Goal: Task Accomplishment & Management: Use online tool/utility

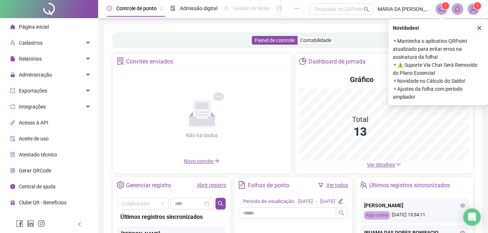
click at [477, 27] on icon "close" at bounding box center [478, 27] width 5 height 5
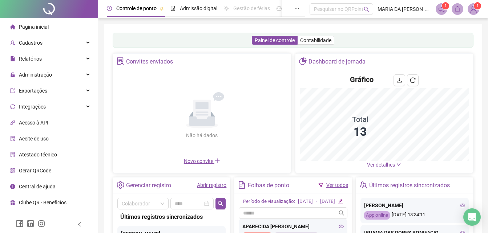
click at [472, 11] on img at bounding box center [473, 9] width 11 height 11
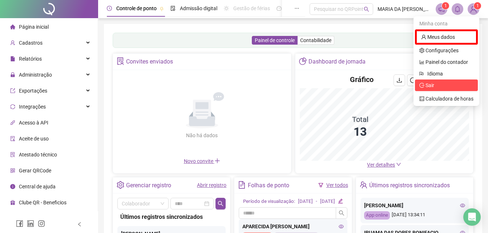
click at [437, 87] on span "Sair" at bounding box center [446, 85] width 54 height 8
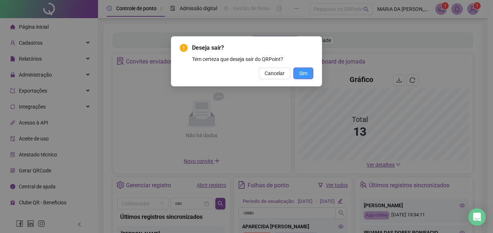
click at [302, 72] on span "Sim" at bounding box center [303, 73] width 8 height 8
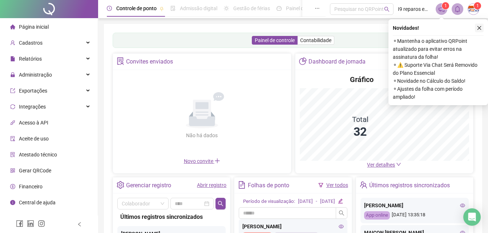
click at [480, 27] on icon "close" at bounding box center [479, 28] width 4 height 4
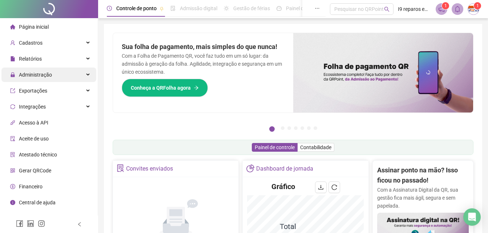
click at [30, 73] on span "Administração" at bounding box center [35, 75] width 33 height 6
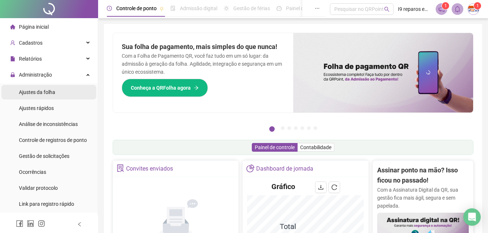
click at [32, 93] on span "Ajustes da folha" at bounding box center [37, 92] width 36 height 6
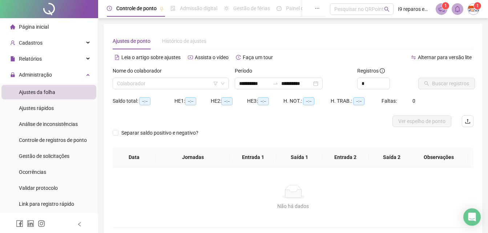
type input "**********"
click at [181, 77] on div "Nome do colaborador" at bounding box center [171, 72] width 116 height 11
click at [176, 87] on input "search" at bounding box center [167, 83] width 101 height 11
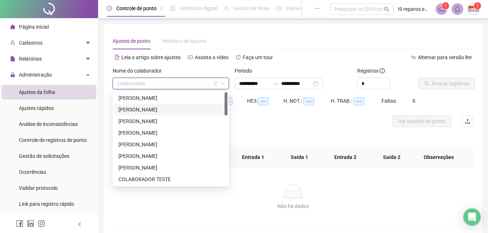
click at [168, 108] on div "[PERSON_NAME]" at bounding box center [170, 110] width 105 height 8
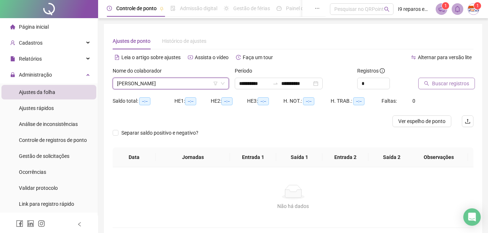
click at [445, 84] on span "Buscar registros" at bounding box center [450, 84] width 37 height 8
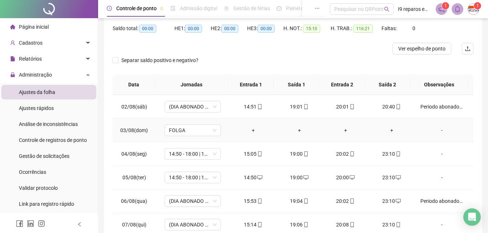
scroll to position [36, 0]
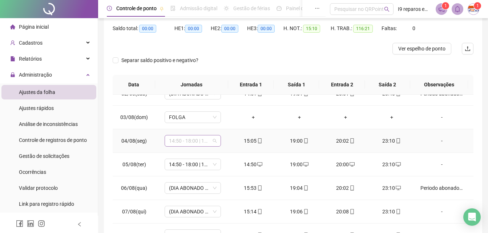
click at [192, 143] on span "14:50 - 18:00 | 19:00 - 23:10" at bounding box center [193, 140] width 48 height 11
click at [213, 141] on span "14:50 - 18:00 | 19:00 - 23:10" at bounding box center [193, 140] width 48 height 11
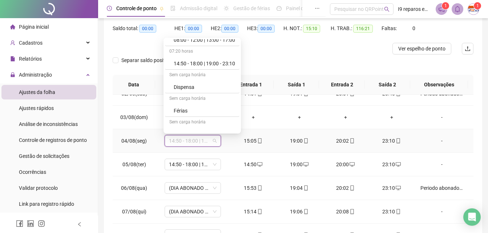
scroll to position [182, 0]
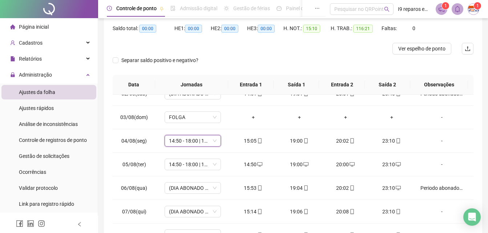
click at [482, 119] on div "**********" at bounding box center [293, 108] width 390 height 362
